Goal: Task Accomplishment & Management: Complete application form

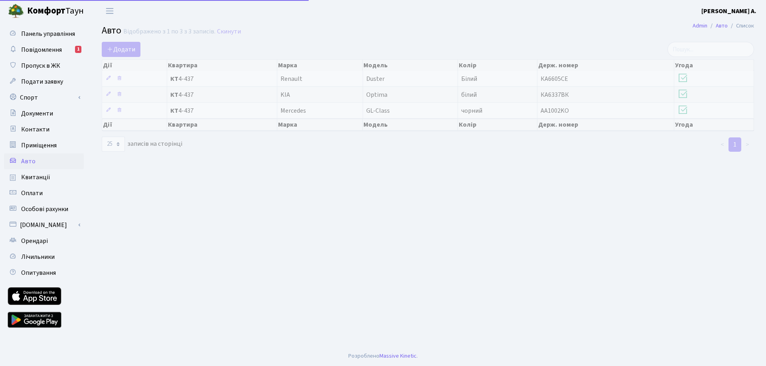
select select "25"
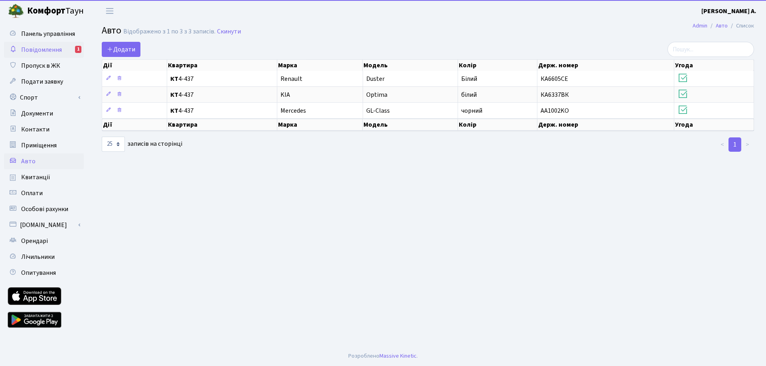
click at [57, 46] on span "Повідомлення" at bounding box center [41, 49] width 41 height 9
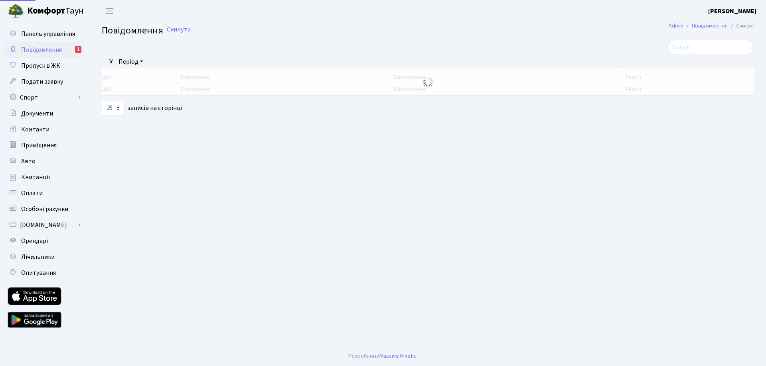
select select "25"
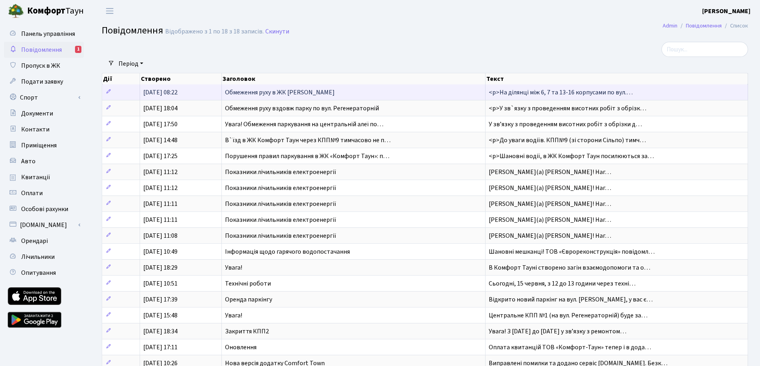
click at [265, 96] on span "Обмеження руху в ЖК [PERSON_NAME]" at bounding box center [280, 92] width 110 height 9
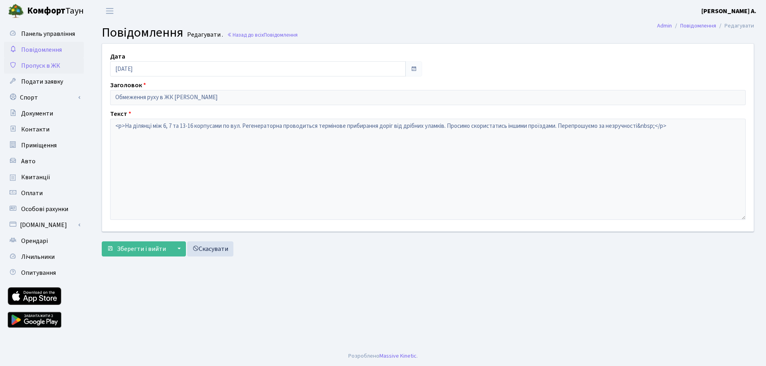
click at [39, 64] on span "Пропуск в ЖК" at bounding box center [40, 65] width 39 height 9
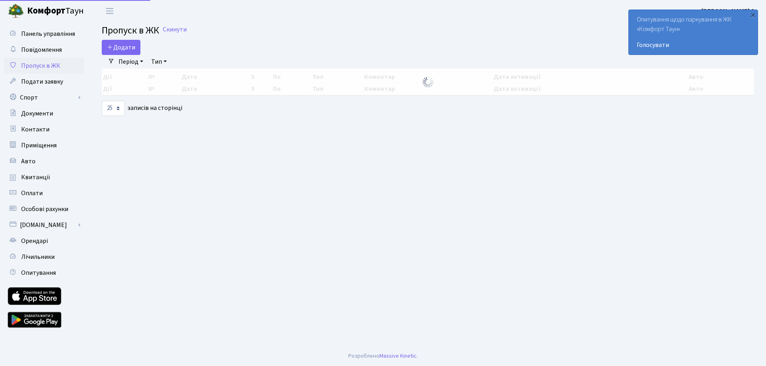
select select "25"
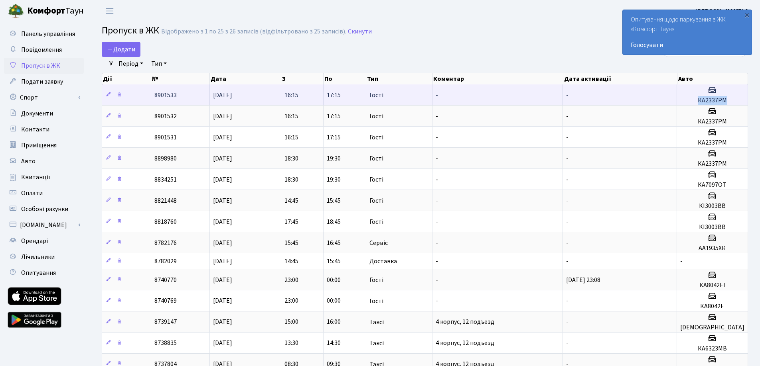
drag, startPoint x: 699, startPoint y: 100, endPoint x: 730, endPoint y: 102, distance: 31.2
click at [730, 102] on h5 "КА2337РМ" at bounding box center [712, 101] width 64 height 8
copy h5 "КА2337РМ"
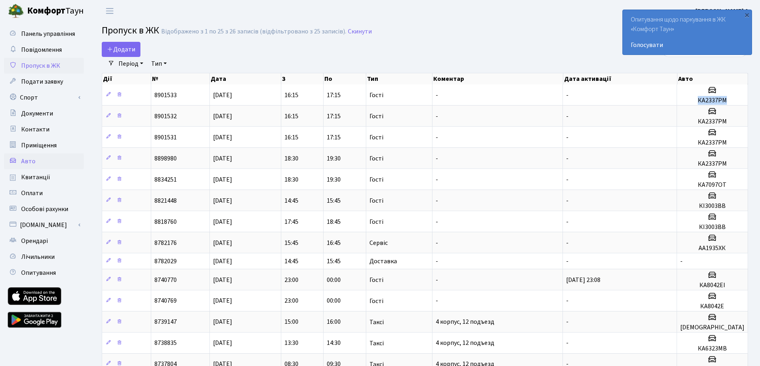
click at [35, 155] on link "Авто" at bounding box center [44, 162] width 80 height 16
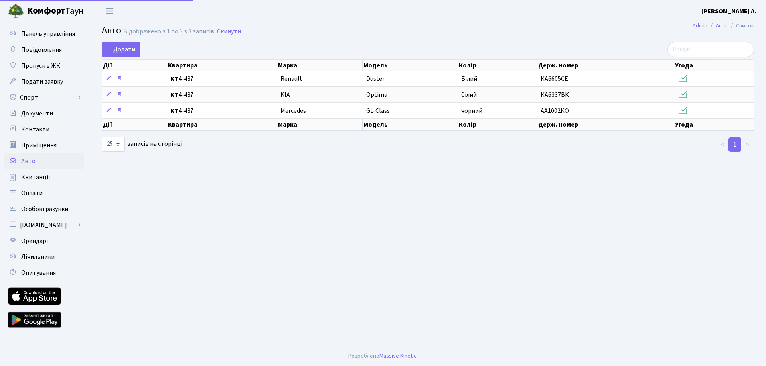
select select "25"
click at [120, 46] on span "Додати" at bounding box center [121, 49] width 28 height 9
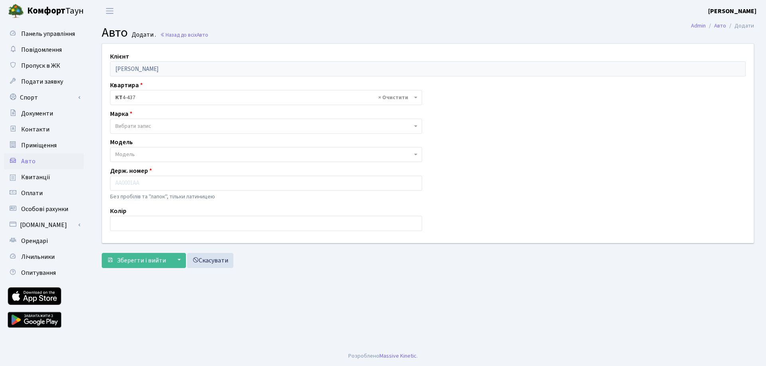
click at [141, 129] on span "Вибрати запис" at bounding box center [133, 126] width 36 height 8
click at [141, 130] on span "Вибрати запис" at bounding box center [133, 126] width 36 height 8
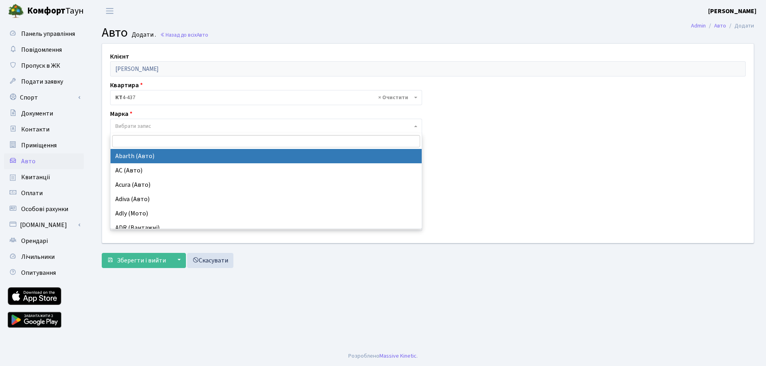
click at [158, 131] on span "Вибрати запис" at bounding box center [266, 126] width 312 height 15
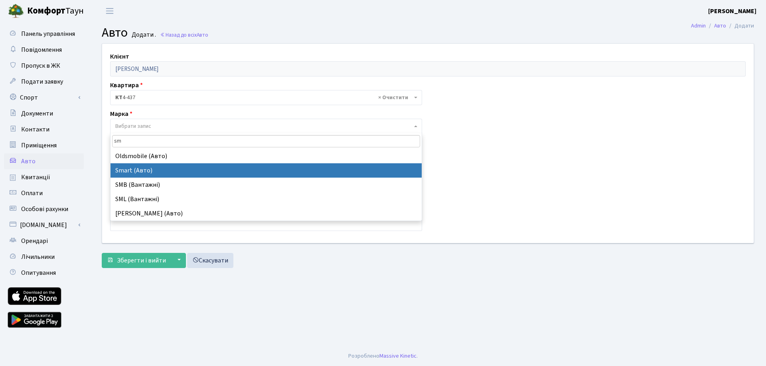
type input "sm"
select select "122"
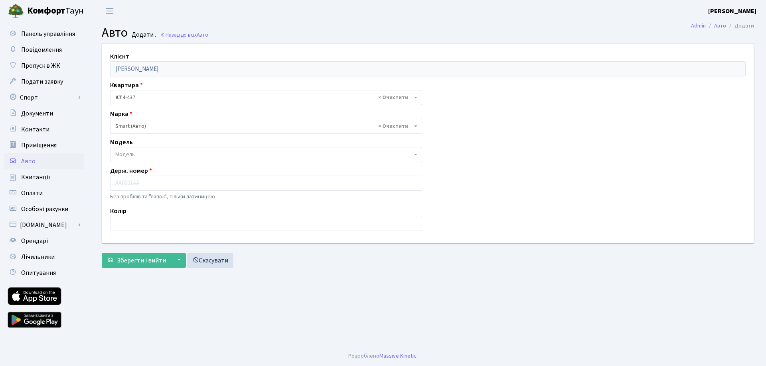
click at [134, 155] on span "Модель" at bounding box center [263, 155] width 297 height 8
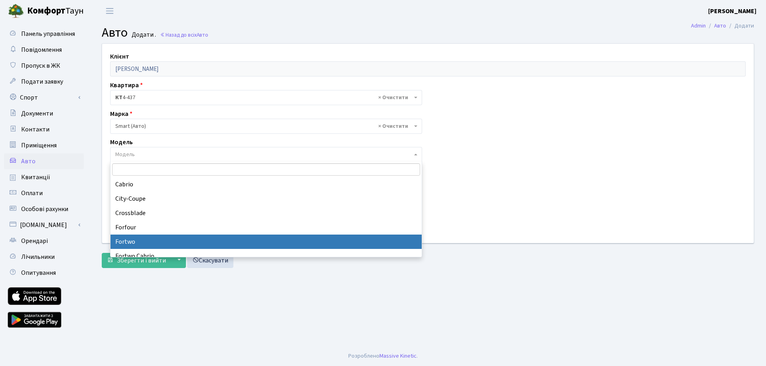
select select "2152"
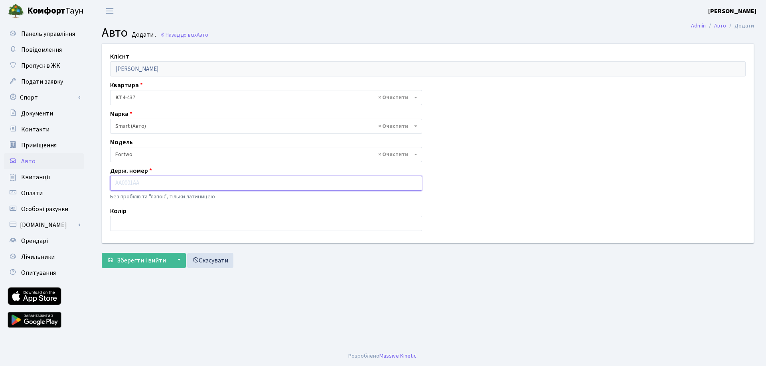
click at [132, 184] on input "text" at bounding box center [266, 183] width 312 height 15
paste input "КА2337РМ"
type input "КА2337РМ"
click at [144, 228] on input "text" at bounding box center [266, 223] width 312 height 15
type input "сірий"
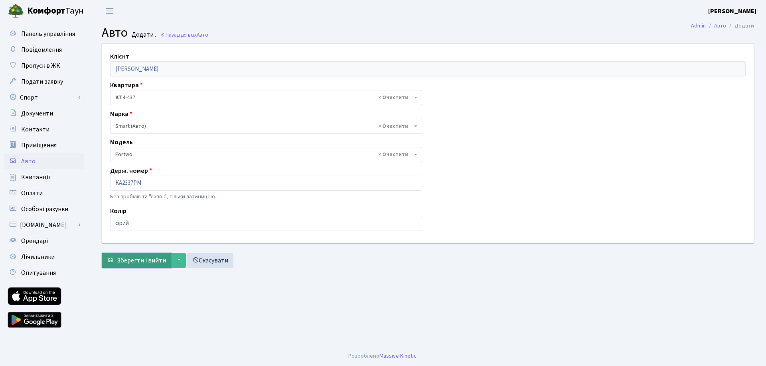
click at [152, 262] on span "Зберегти і вийти" at bounding box center [141, 260] width 49 height 9
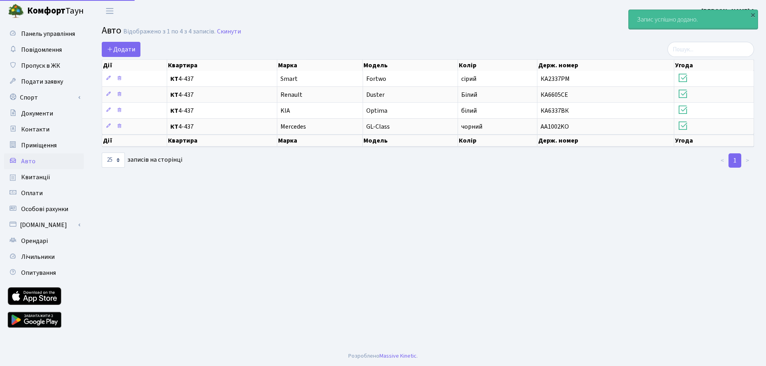
select select "25"
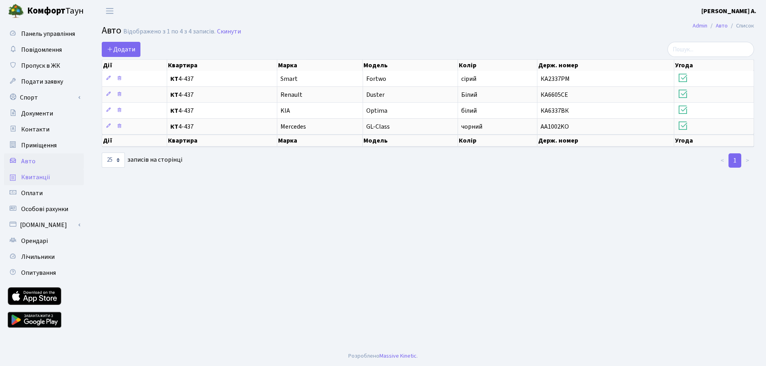
click at [40, 179] on span "Квитанції" at bounding box center [35, 177] width 29 height 9
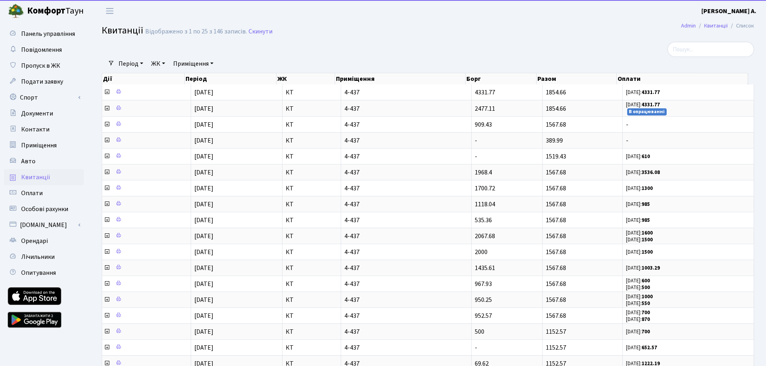
select select "25"
